Goal: Obtain resource: Download file/media

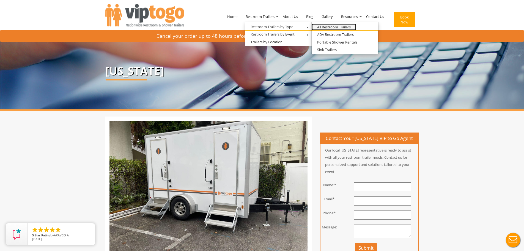
click at [333, 28] on link "All Restroom Trailers" at bounding box center [334, 27] width 45 height 7
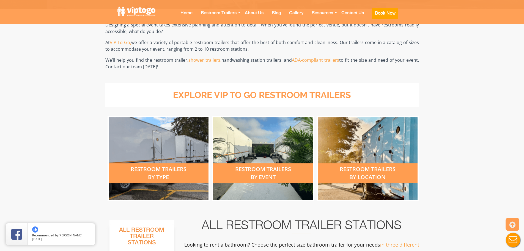
scroll to position [138, 0]
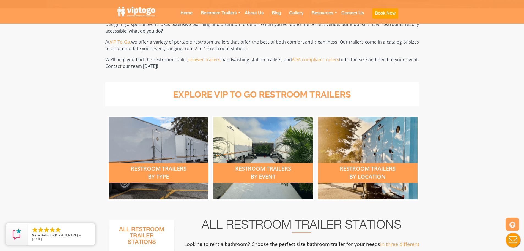
click at [162, 166] on div "restroom trailers by type" at bounding box center [159, 173] width 100 height 20
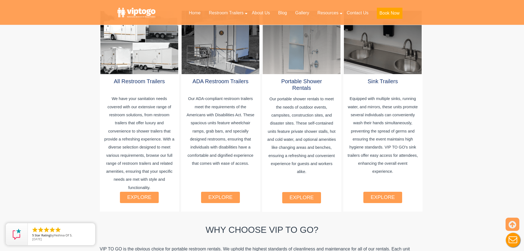
scroll to position [330, 0]
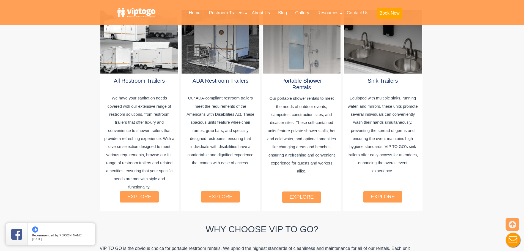
click at [153, 193] on div "explore" at bounding box center [139, 196] width 39 height 11
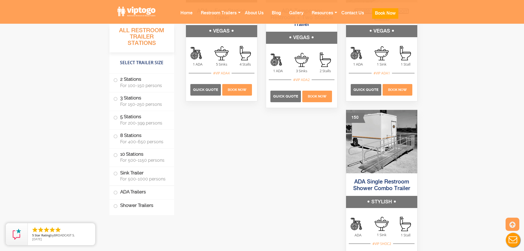
scroll to position [1898, 0]
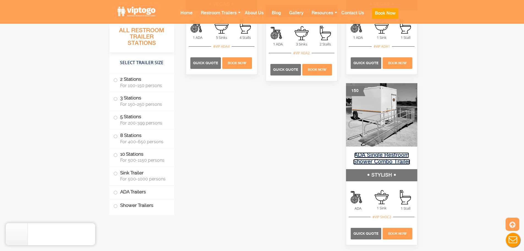
click at [375, 157] on link "ADA Single Restroom Shower Combo Trailer" at bounding box center [381, 158] width 57 height 12
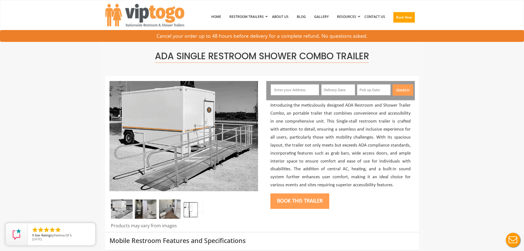
click at [192, 206] on img at bounding box center [194, 208] width 22 height 19
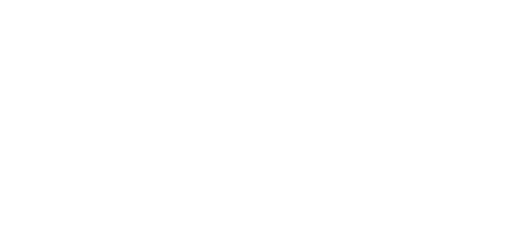
scroll to position [1898, 0]
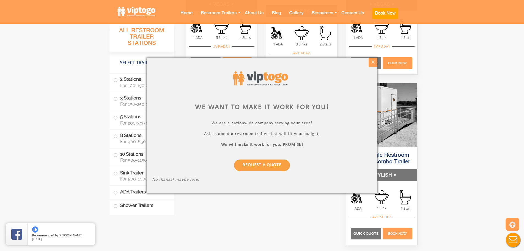
click at [374, 61] on div "X" at bounding box center [373, 61] width 9 height 9
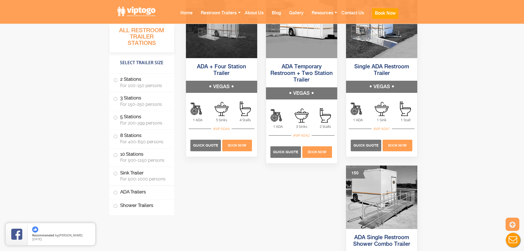
scroll to position [1788, 0]
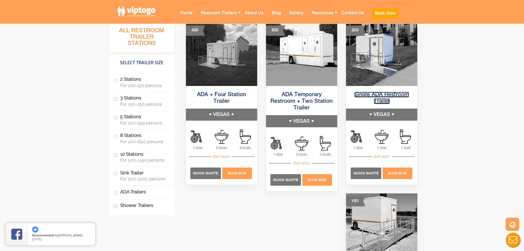
click at [382, 99] on link "Single ADA Restroom Trailer" at bounding box center [381, 98] width 55 height 12
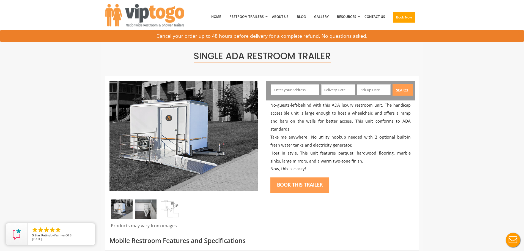
click at [167, 207] on img at bounding box center [170, 208] width 22 height 19
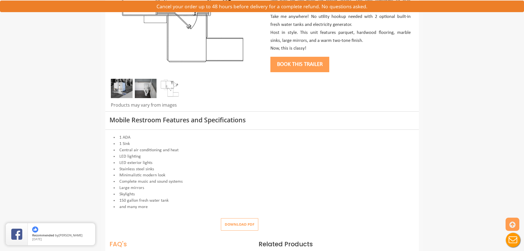
scroll to position [138, 0]
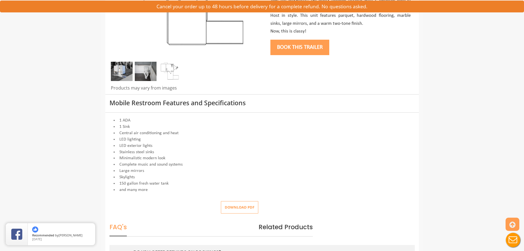
click at [247, 209] on button "Download pdf" at bounding box center [239, 207] width 37 height 12
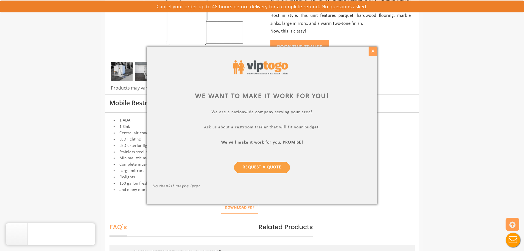
click at [375, 53] on div "X" at bounding box center [373, 50] width 9 height 9
